Goal: Transaction & Acquisition: Purchase product/service

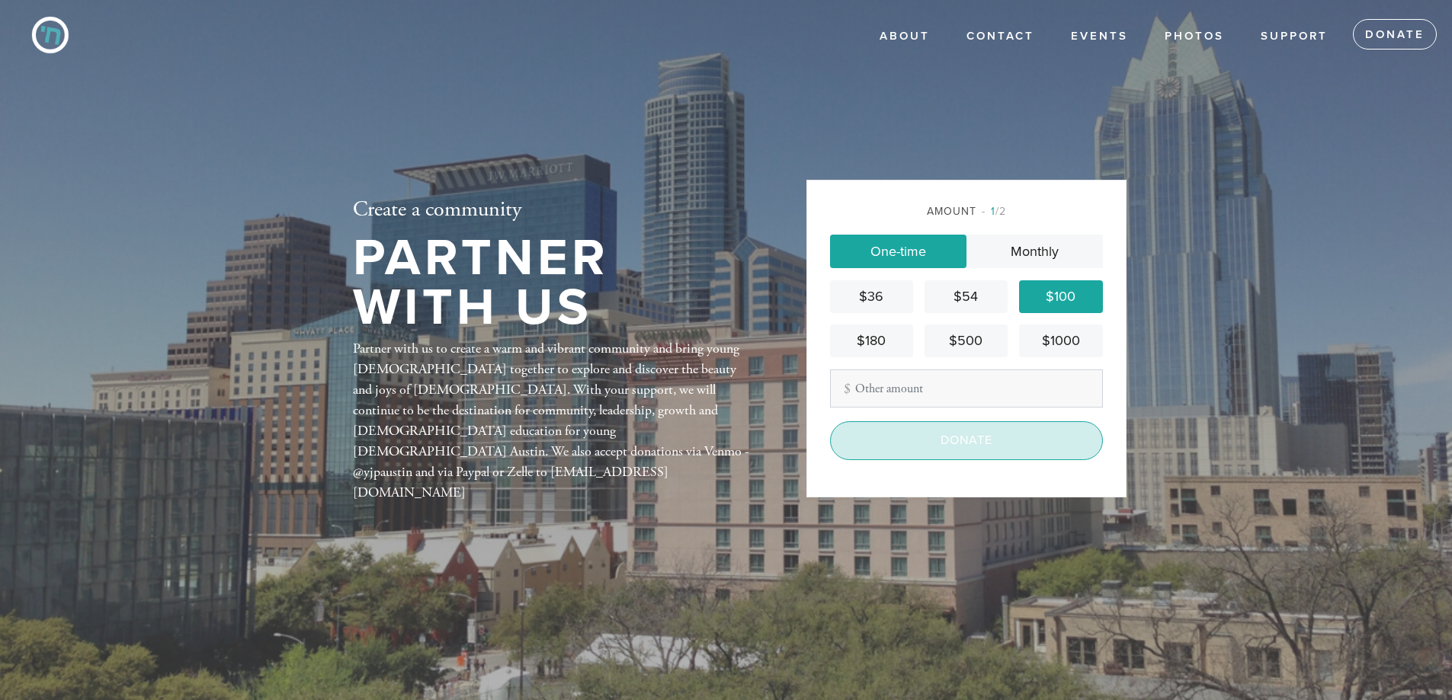
click at [966, 453] on input "Donate" at bounding box center [966, 440] width 273 height 38
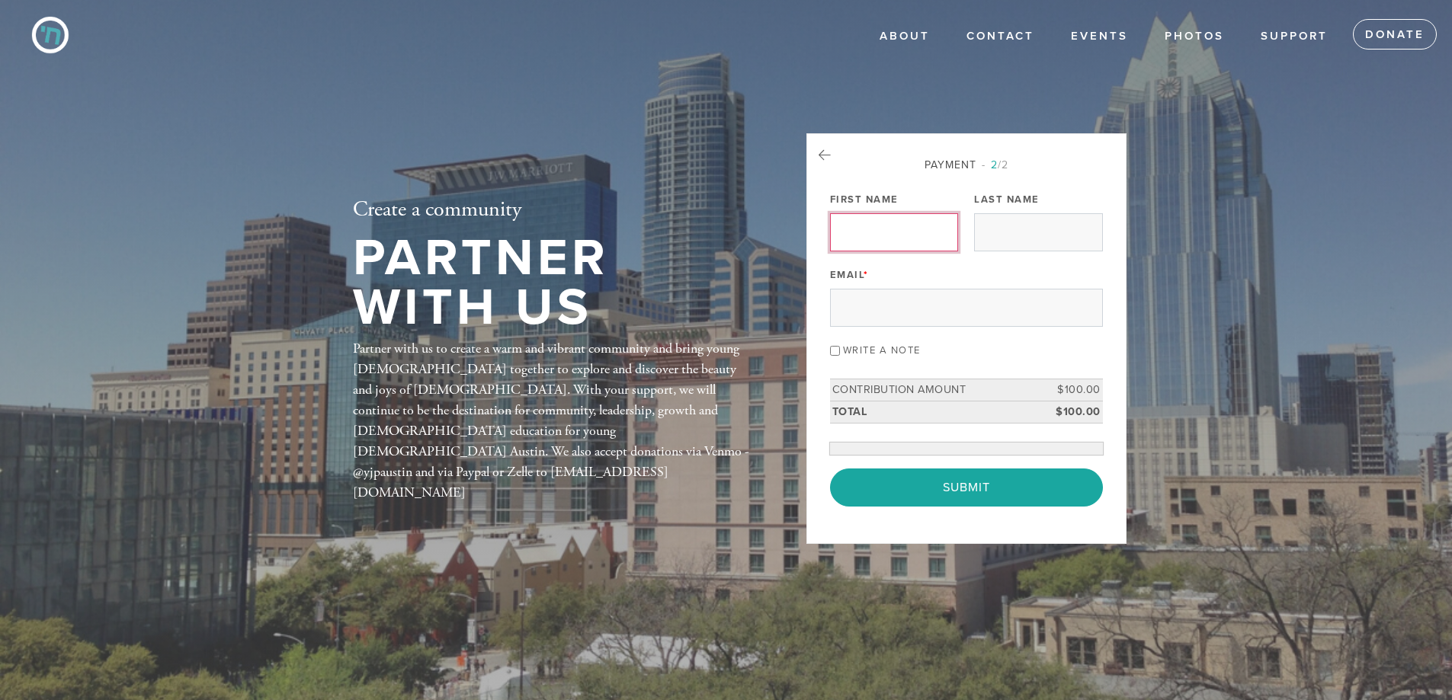
click at [908, 216] on div "Payment 2 /2 Payment Processor Pay Later Credit/Debit Card Stripe First Name La…" at bounding box center [966, 332] width 273 height 350
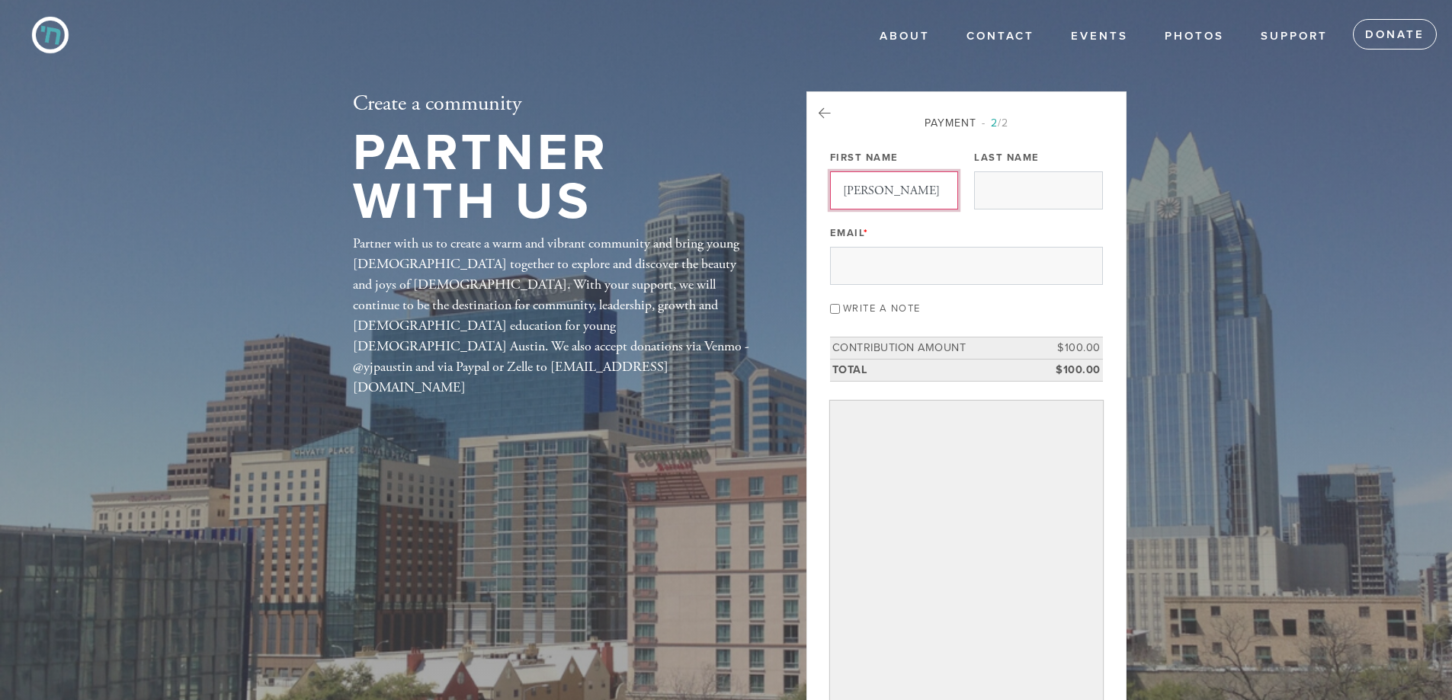
type input "[PERSON_NAME]"
type input "[EMAIL_ADDRESS][DOMAIN_NAME]"
click at [866, 312] on label "Write a note" at bounding box center [882, 309] width 78 height 12
click at [840, 312] on input "Write a note" at bounding box center [835, 309] width 10 height 10
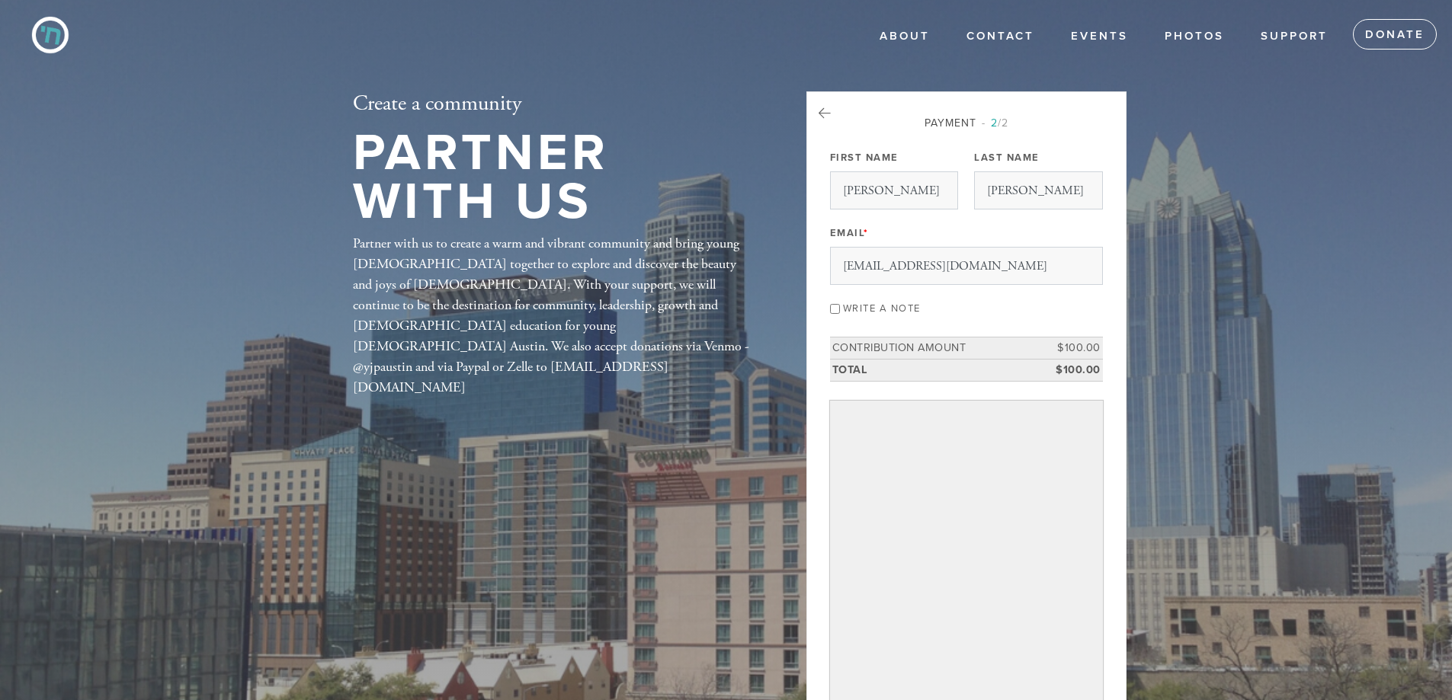
checkbox input "true"
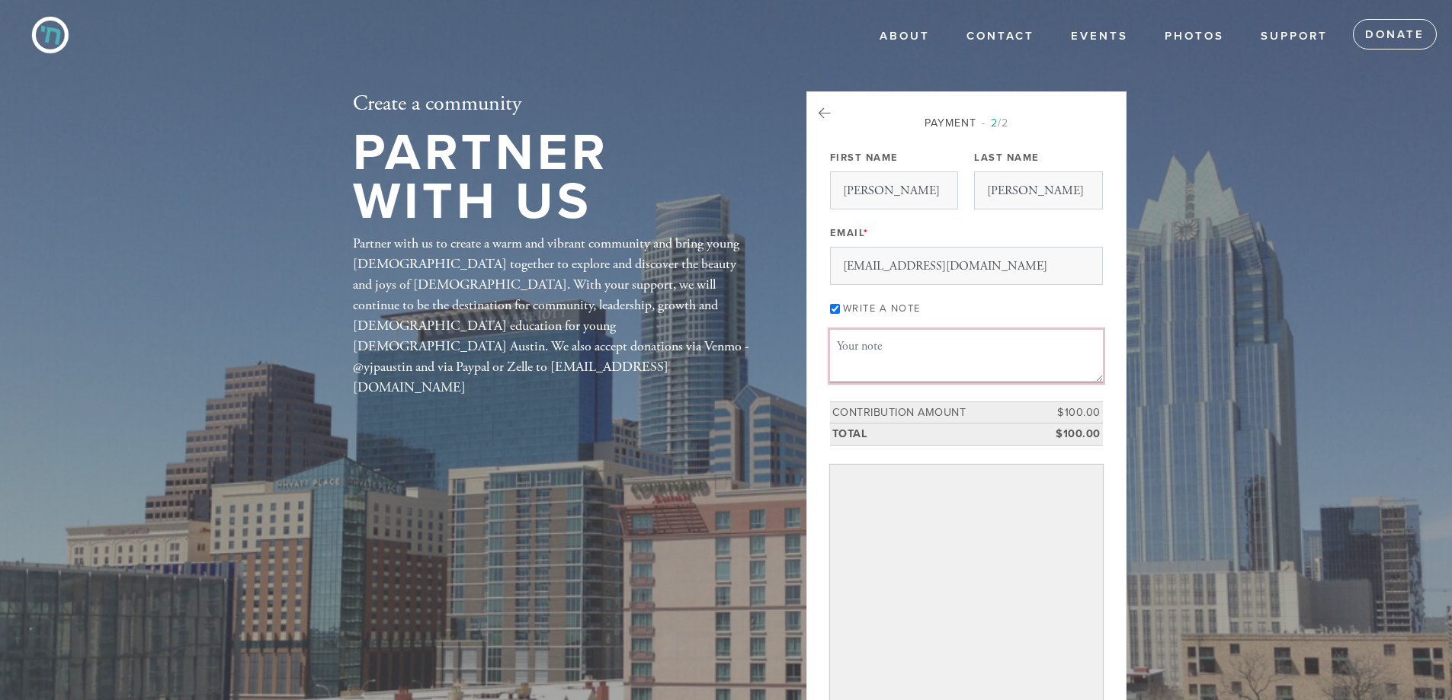
click at [882, 352] on textarea "Message or dedication" at bounding box center [966, 356] width 273 height 52
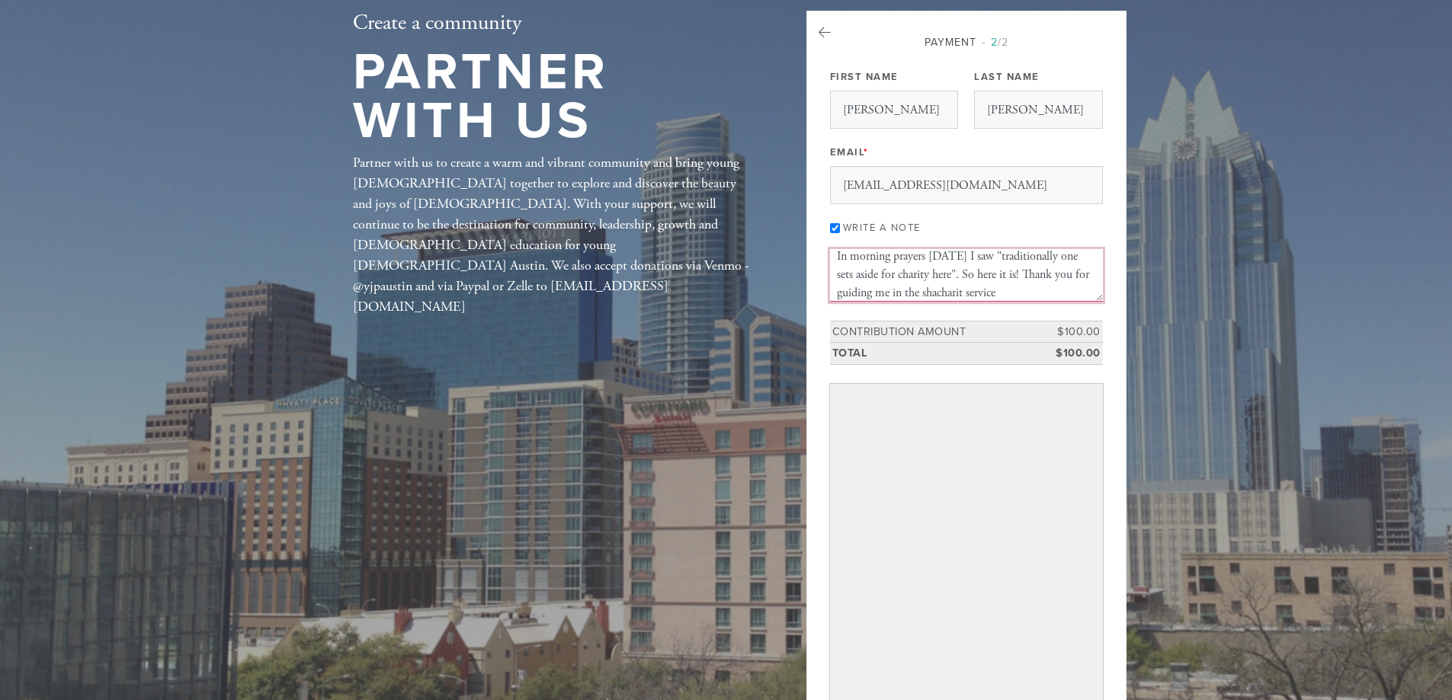
scroll to position [152, 0]
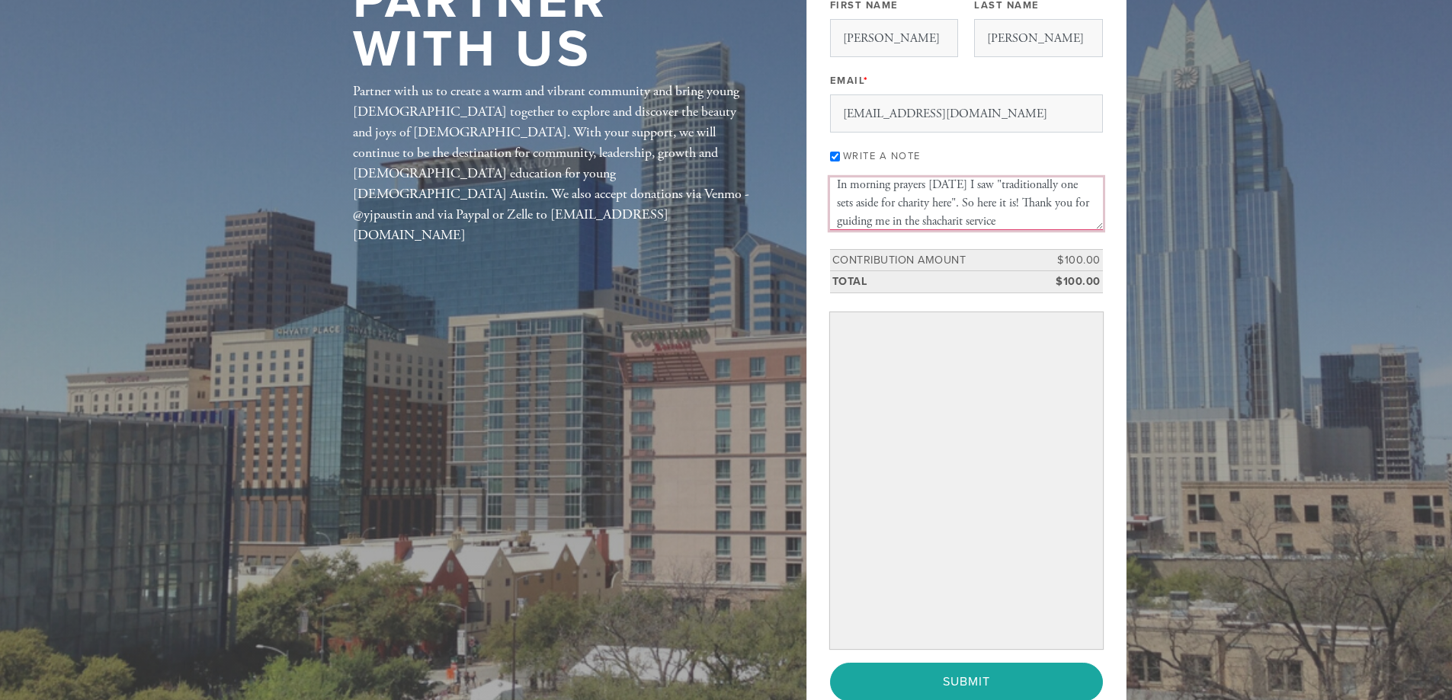
type textarea "In morning prayers [DATE] I saw "traditionally one sets aside for charity here"…"
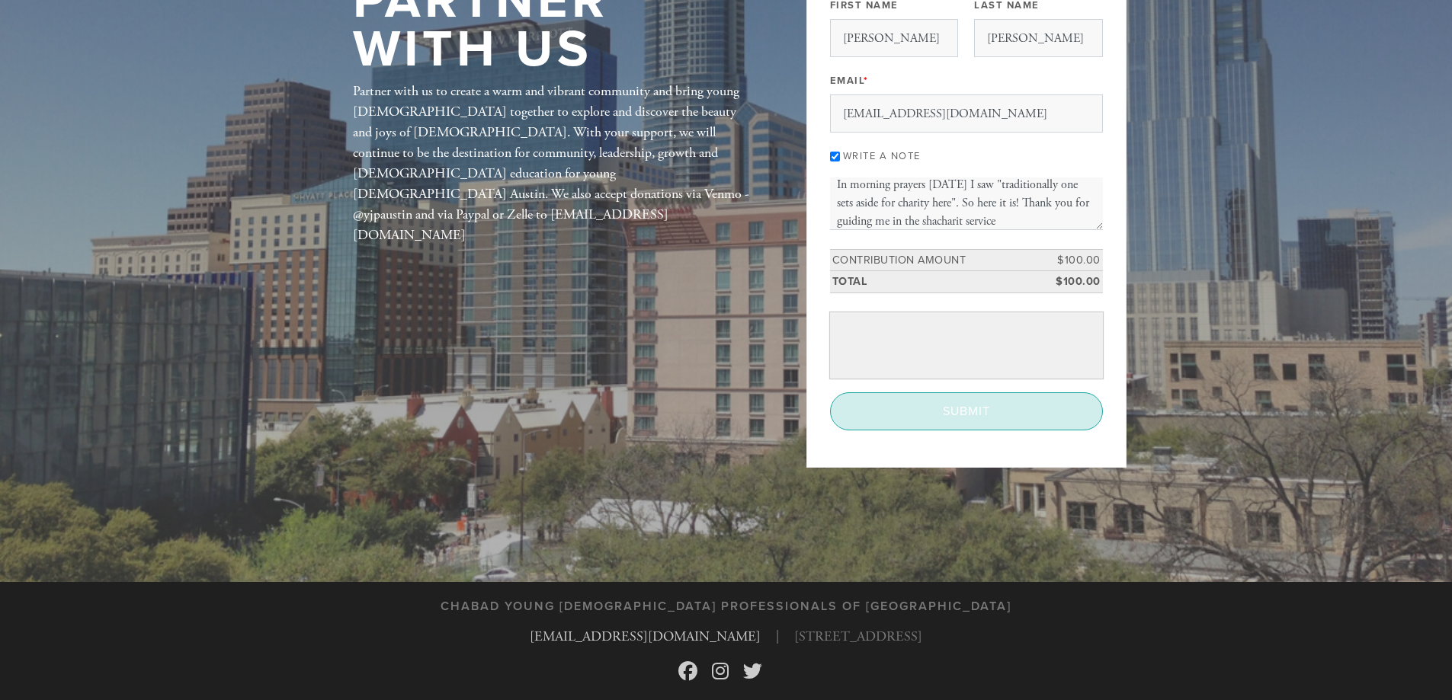
click at [950, 405] on input "Submit" at bounding box center [966, 411] width 273 height 38
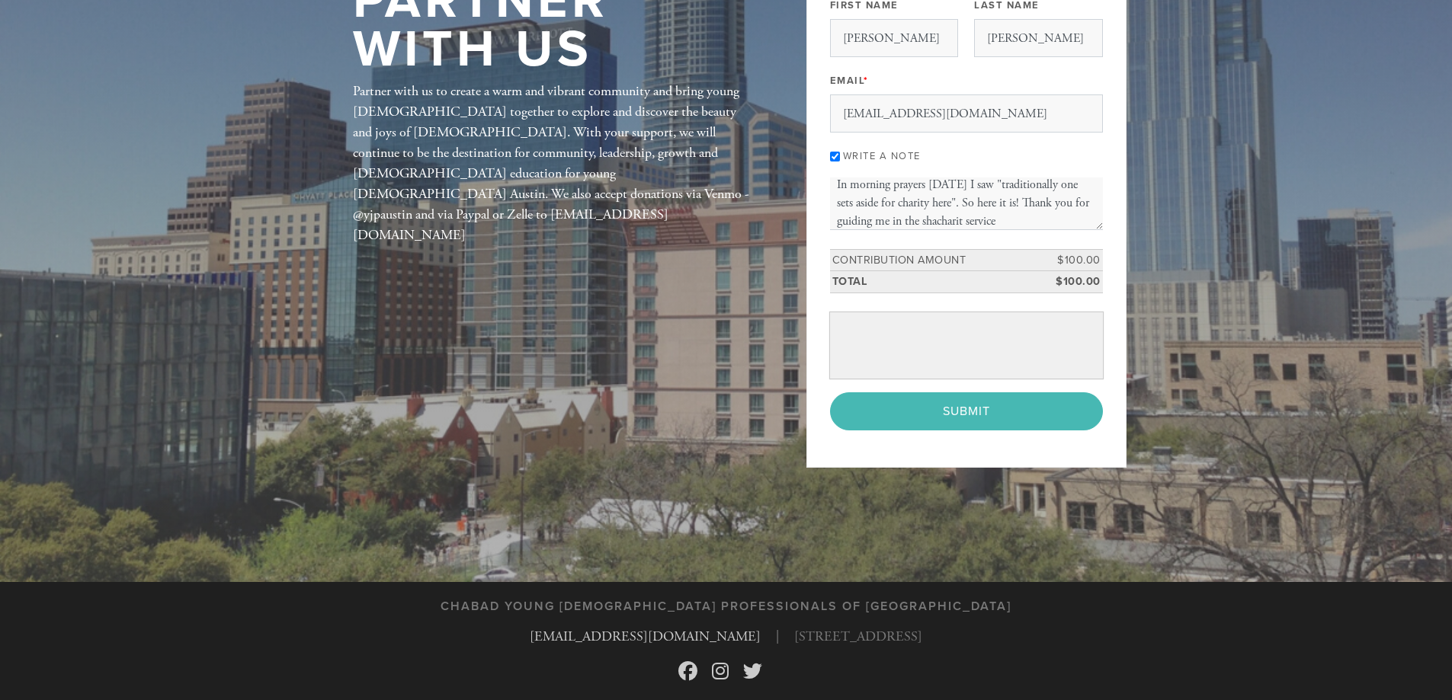
click at [964, 417] on div "< Previous Page Submit" at bounding box center [966, 411] width 273 height 38
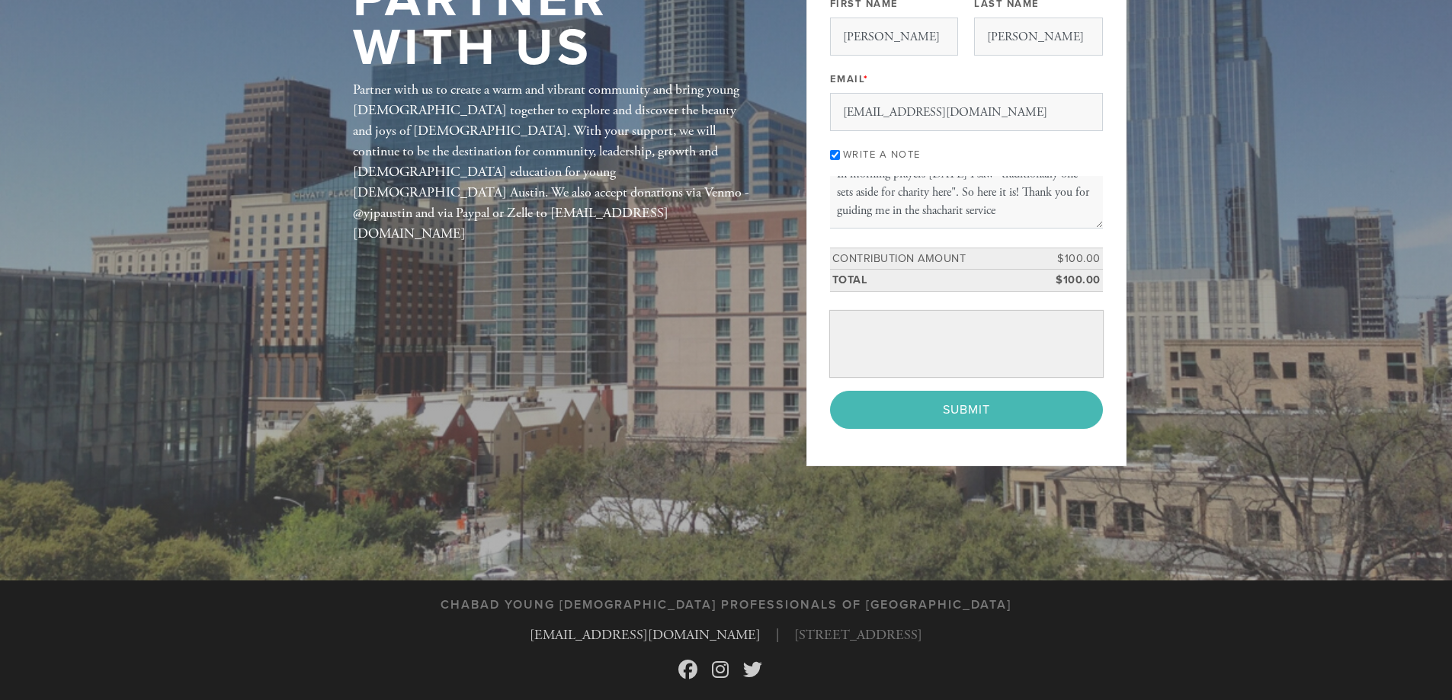
scroll to position [198, 0]
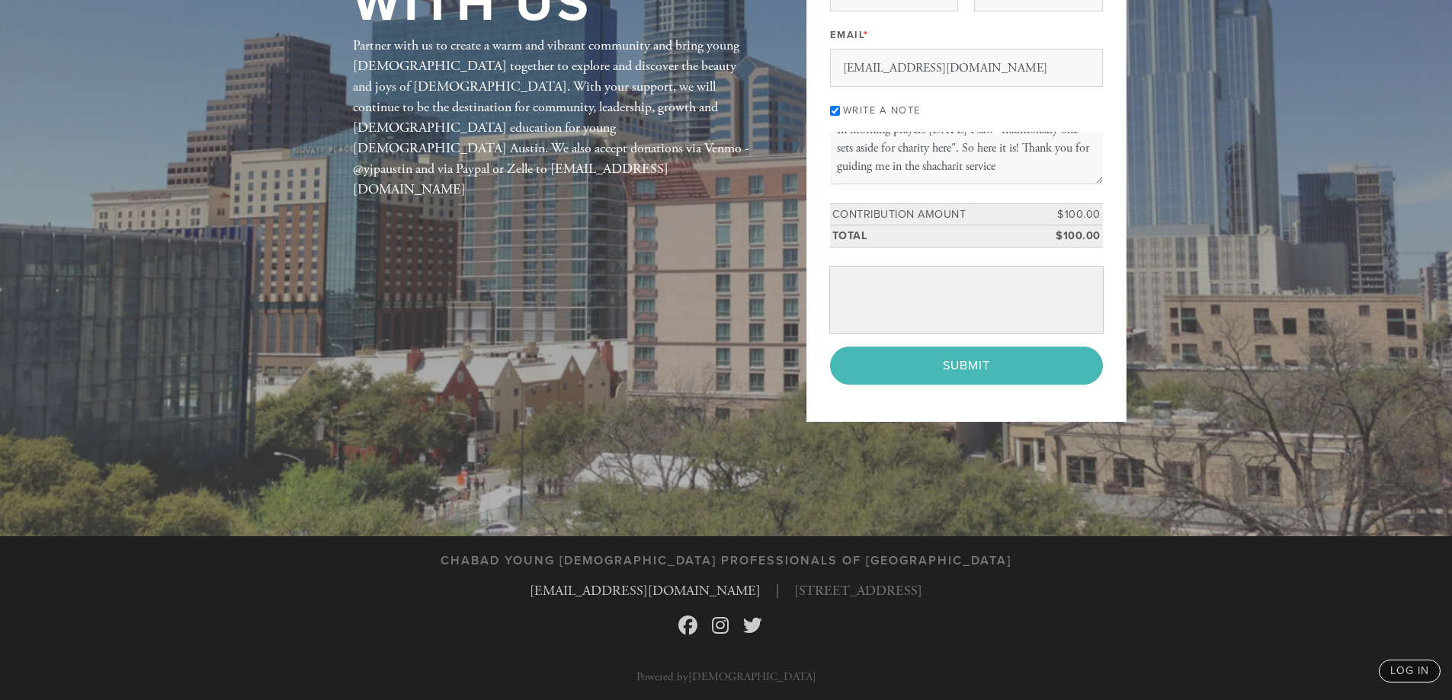
click at [963, 367] on div "< Previous Page Submit" at bounding box center [966, 366] width 273 height 38
